Goal: Navigation & Orientation: Find specific page/section

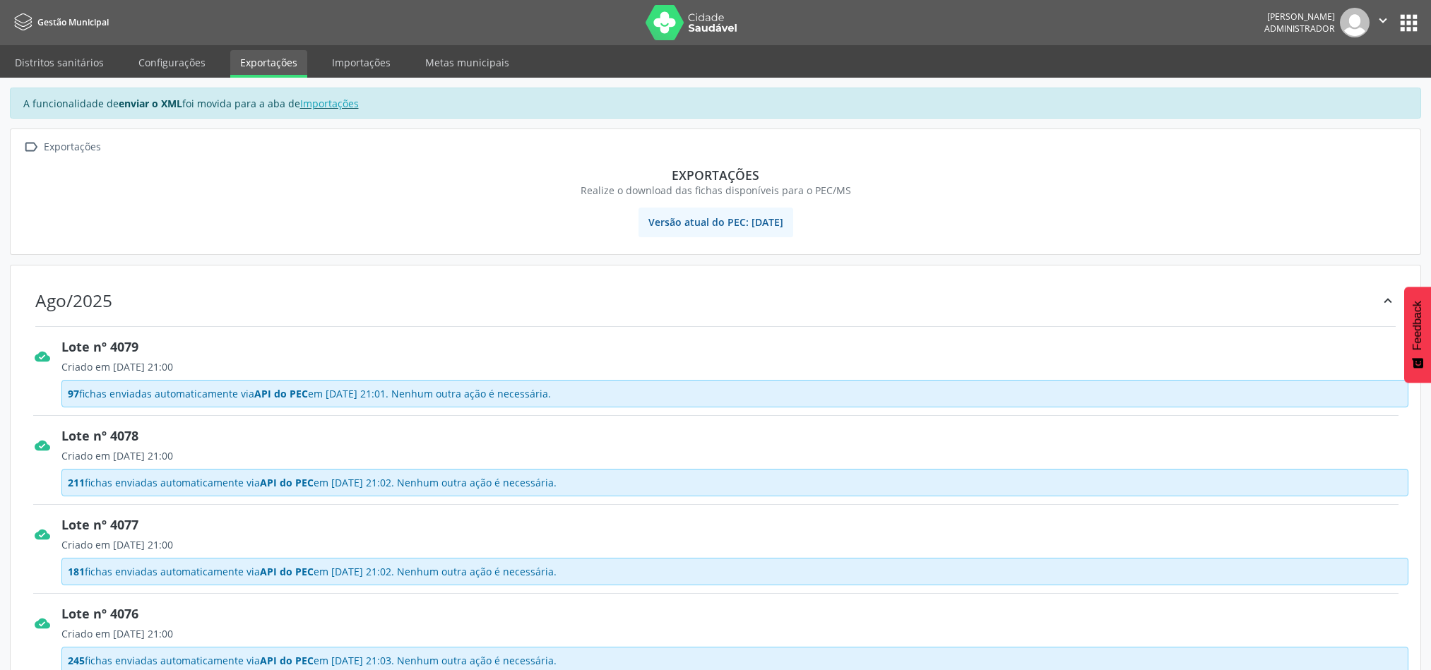
scroll to position [1059, 0]
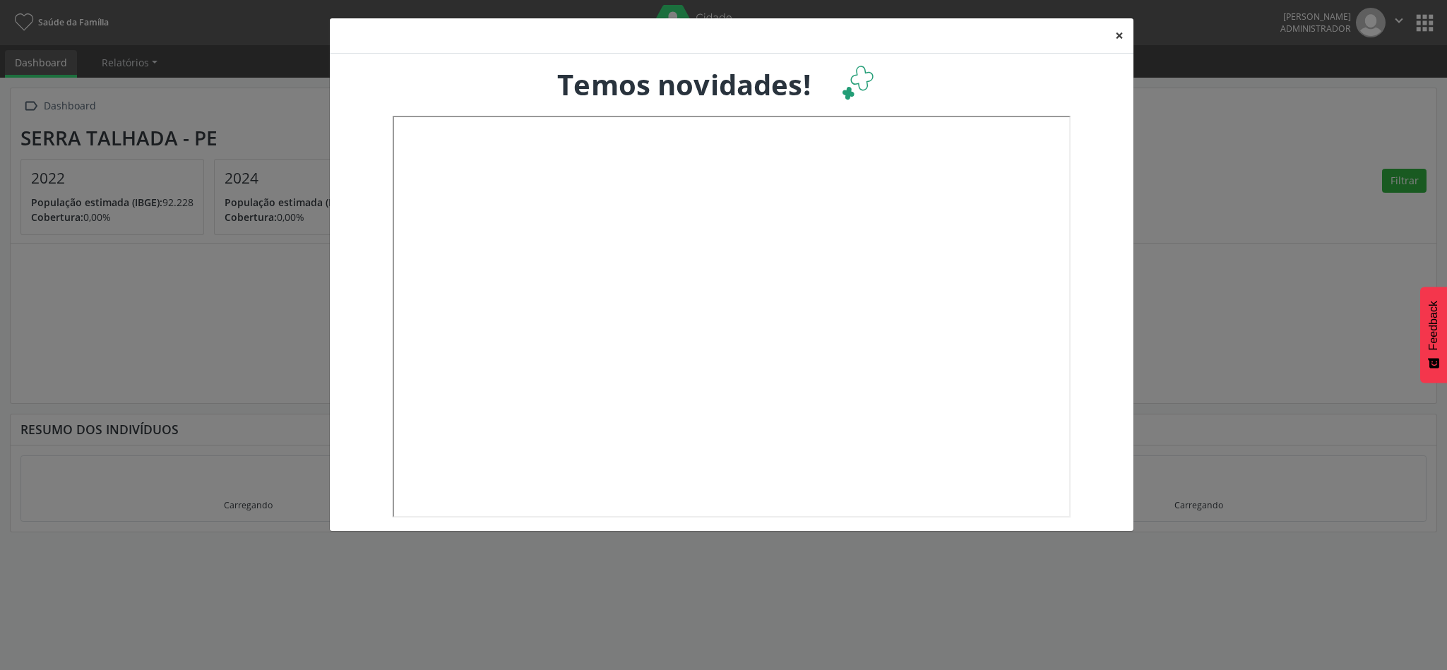
click at [1119, 39] on button "×" at bounding box center [1119, 35] width 28 height 35
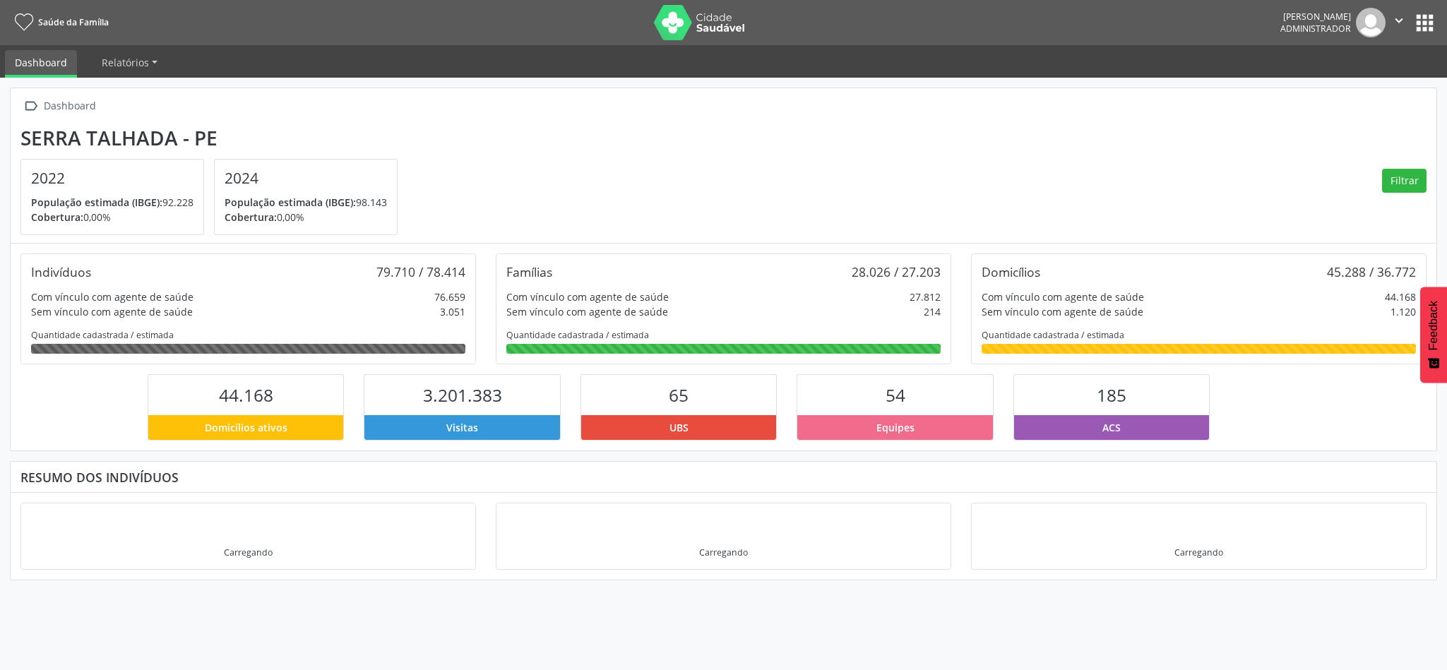
click at [1419, 20] on button "apps" at bounding box center [1424, 23] width 25 height 25
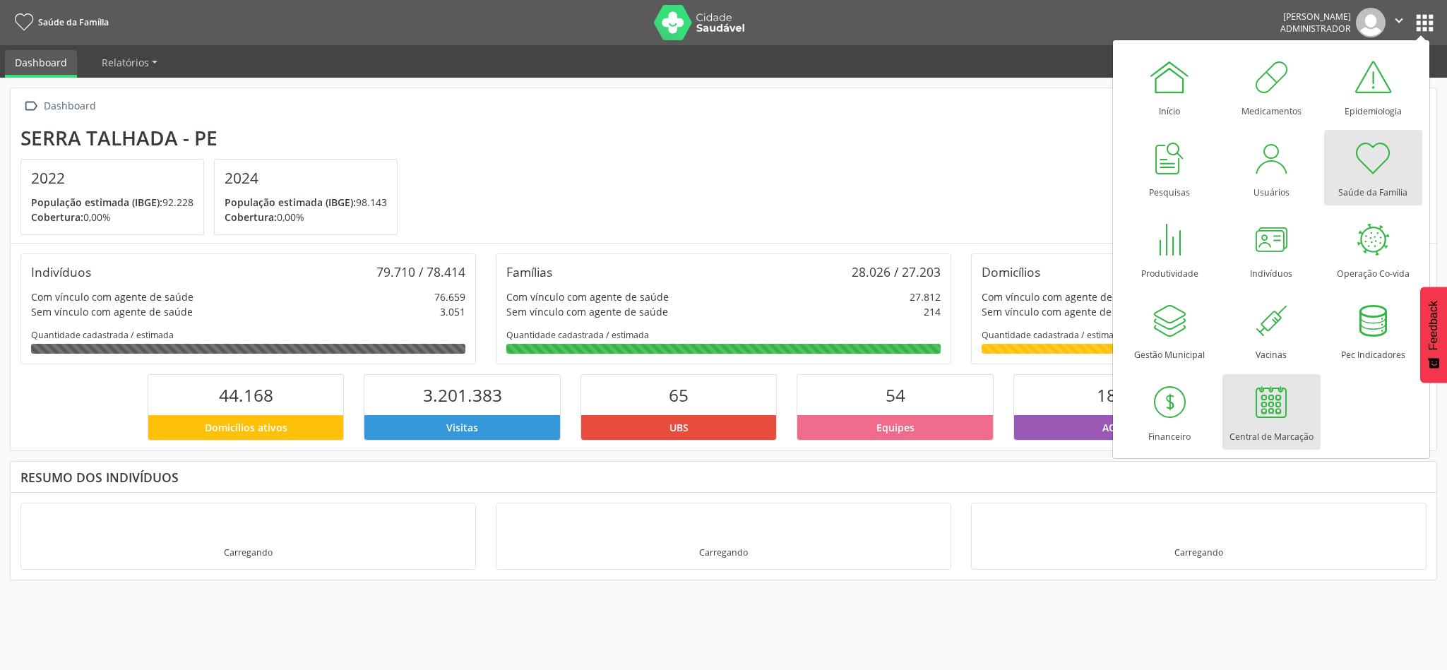
click at [1268, 409] on div at bounding box center [1271, 402] width 42 height 42
